Goal: Task Accomplishment & Management: Use online tool/utility

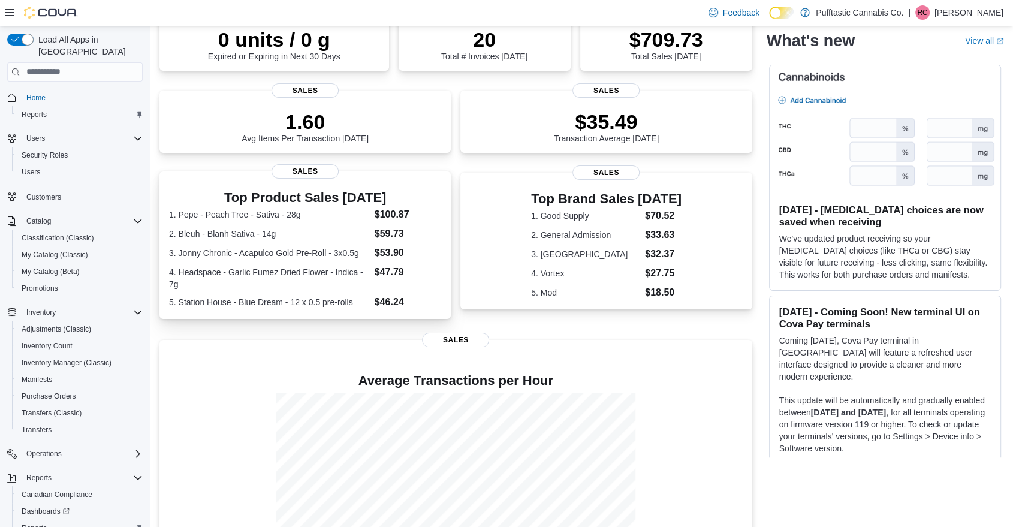
scroll to position [111, 0]
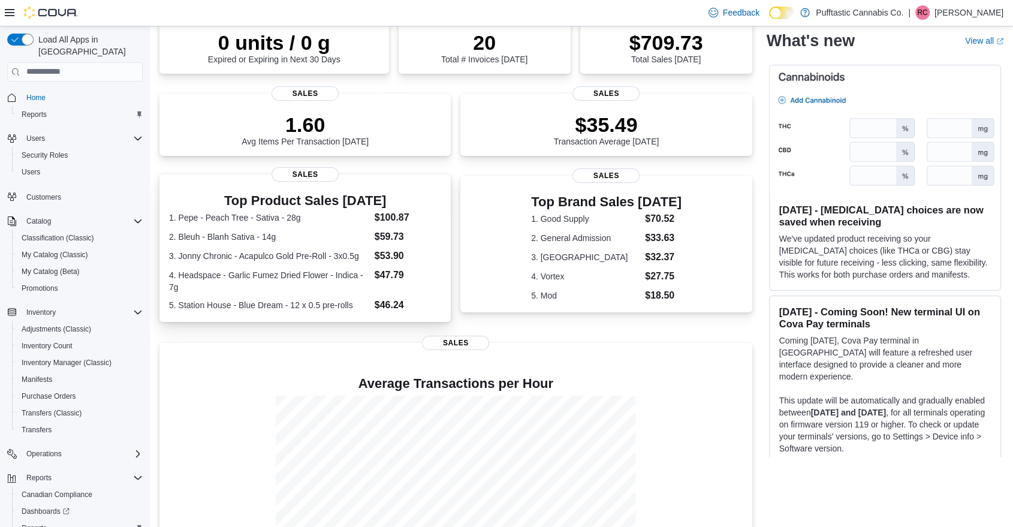
click at [420, 291] on dl "1. Pepe - Peach Tree - Sativa - 28g $100.87 2. Bleuh - Blanh Sativa - 14g $59.7…" at bounding box center [305, 261] width 272 height 102
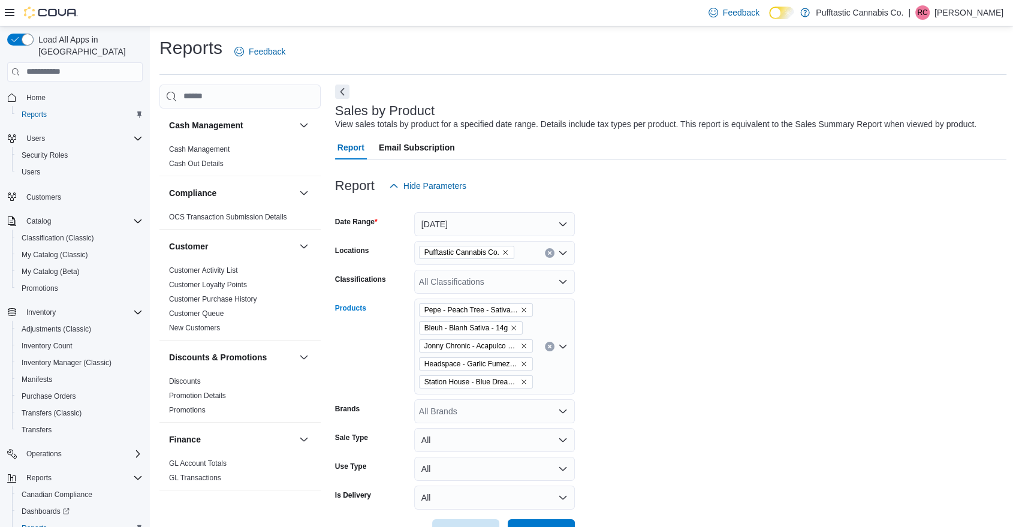
click at [547, 344] on icon "Clear input" at bounding box center [549, 346] width 5 height 5
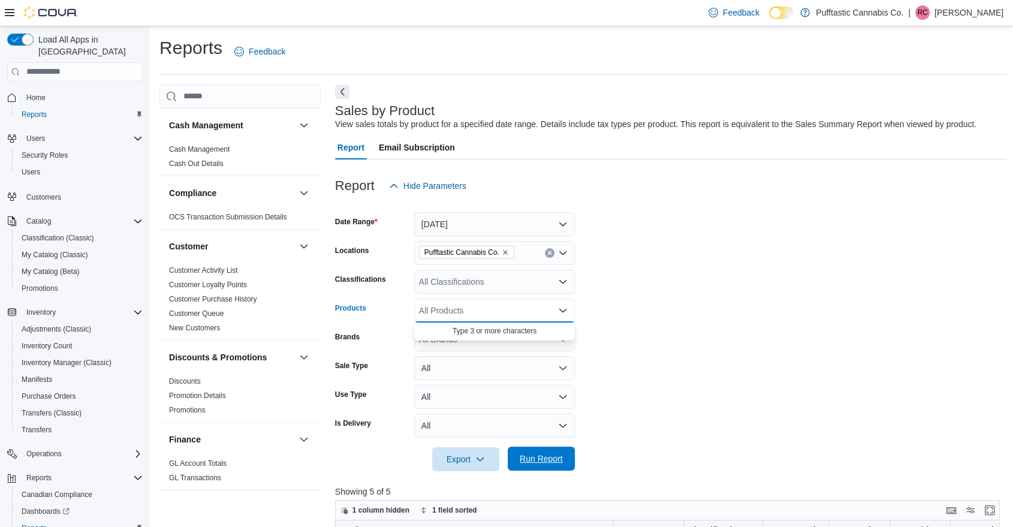
click at [562, 459] on span "Run Report" at bounding box center [541, 458] width 53 height 24
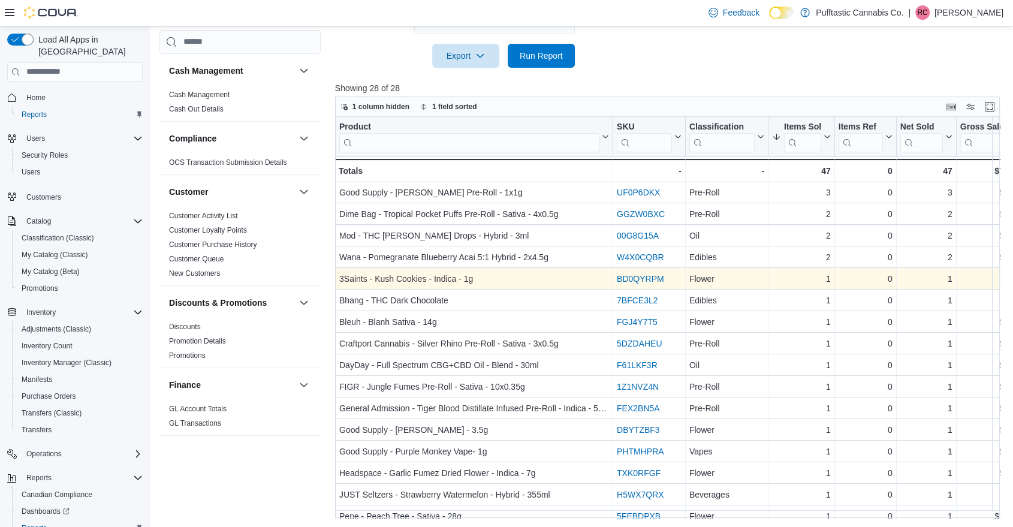
scroll to position [86, 0]
